Goal: Navigation & Orientation: Go to known website

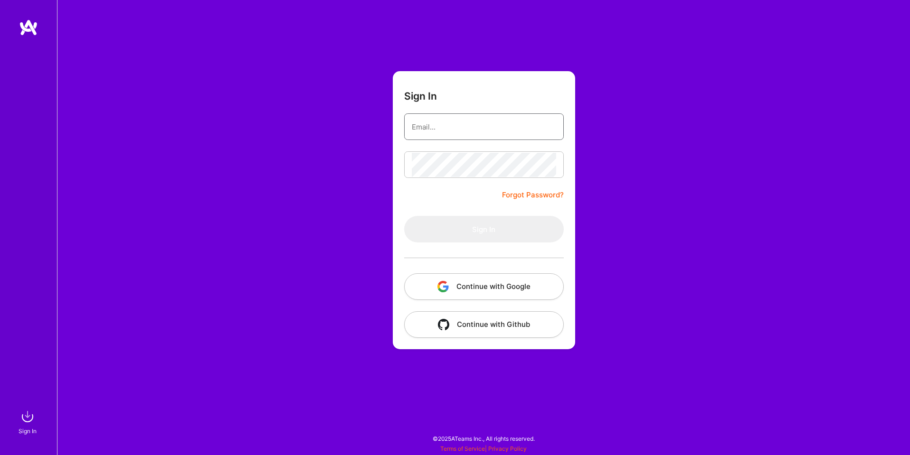
type input "[EMAIL_ADDRESS][DOMAIN_NAME]"
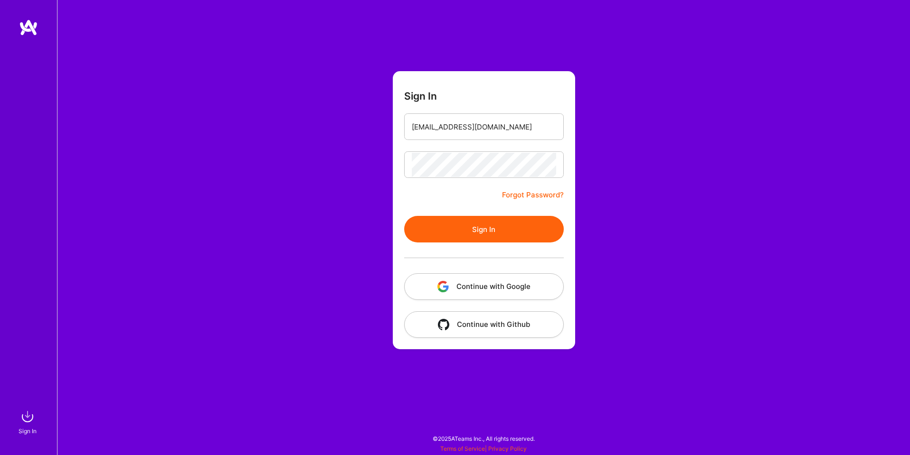
click at [487, 289] on button "Continue with Google" at bounding box center [484, 286] width 160 height 27
